Goal: Task Accomplishment & Management: Manage account settings

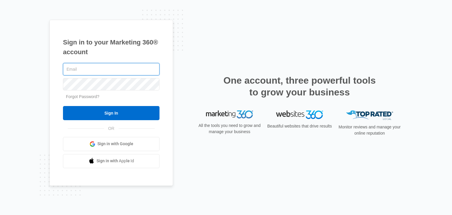
type input "[PERSON_NAME][EMAIL_ADDRESS][DOMAIN_NAME]"
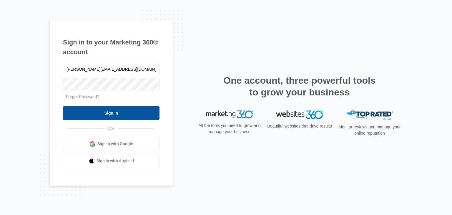
click at [91, 114] on input "Sign In" at bounding box center [111, 113] width 96 height 14
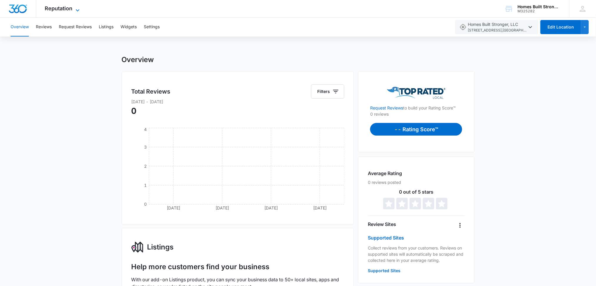
click at [66, 7] on span "Reputation" at bounding box center [59, 8] width 28 height 6
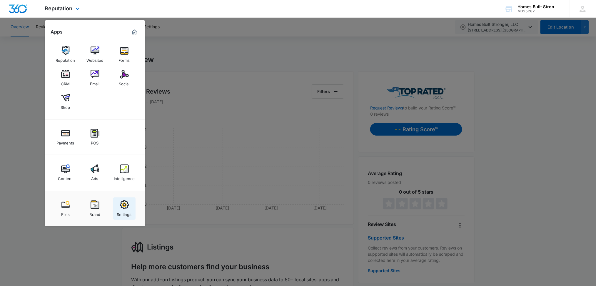
click at [124, 212] on div "Settings" at bounding box center [124, 213] width 15 height 8
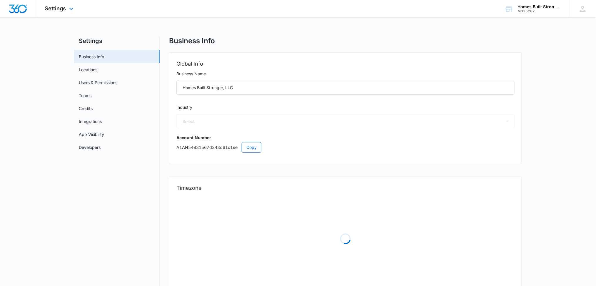
select select "32"
select select "US"
select select "America/New_York"
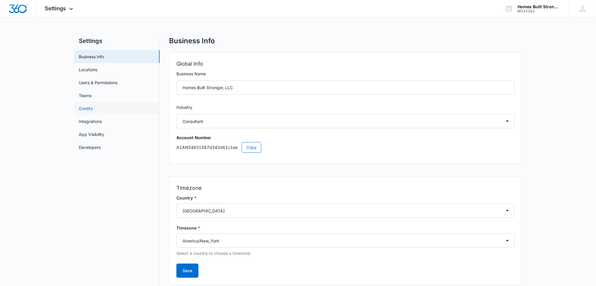
click at [88, 106] on link "Credits" at bounding box center [86, 108] width 14 height 6
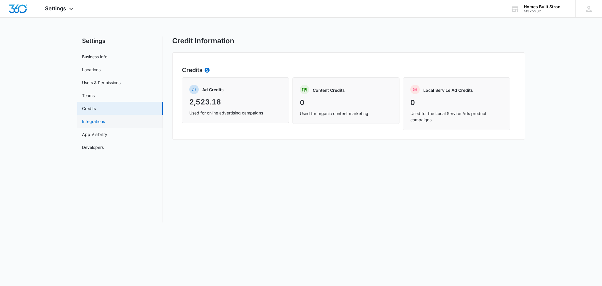
click at [91, 121] on link "Integrations" at bounding box center [93, 121] width 23 height 6
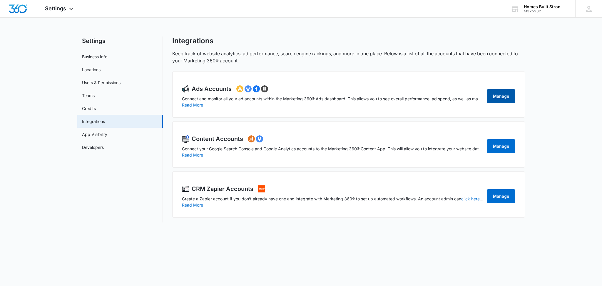
click at [504, 95] on link "Manage" at bounding box center [501, 96] width 29 height 14
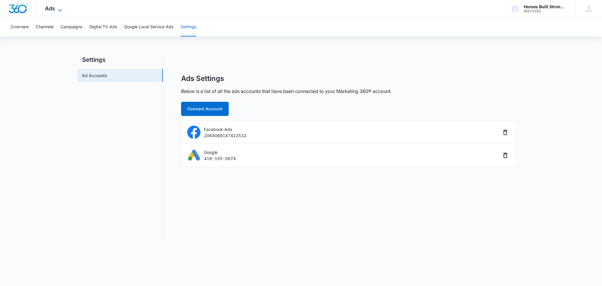
click at [51, 10] on span "Ads" at bounding box center [50, 8] width 10 height 6
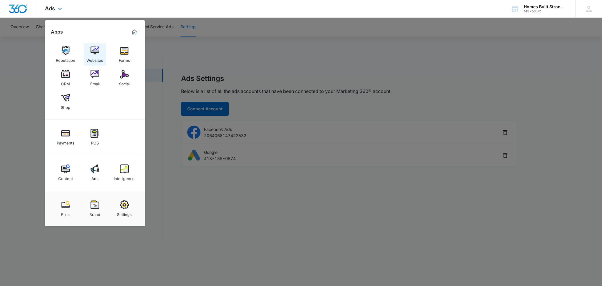
click at [93, 54] on img at bounding box center [95, 50] width 9 height 9
